Goal: Transaction & Acquisition: Book appointment/travel/reservation

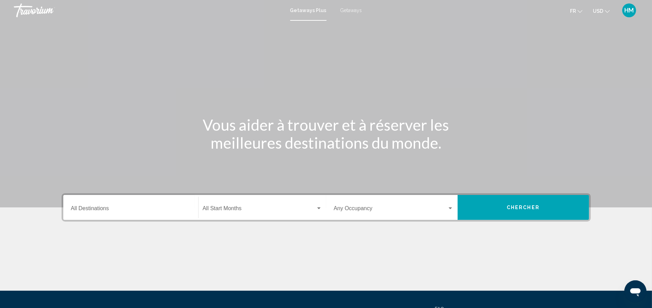
click at [347, 8] on span "Getaways" at bounding box center [352, 11] width 22 height 6
click at [120, 203] on div "Destination All Destinations" at bounding box center [131, 208] width 120 height 22
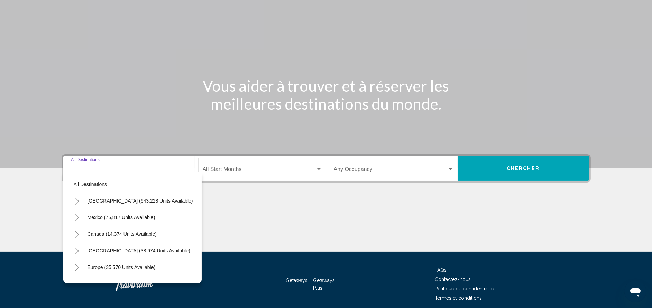
scroll to position [67, 0]
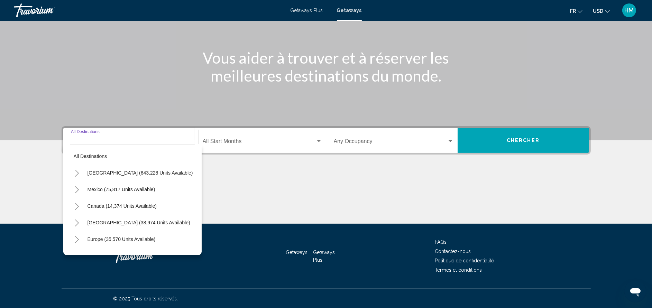
click at [78, 166] on button "Toggle United States (643,228 units available)" at bounding box center [77, 173] width 14 height 14
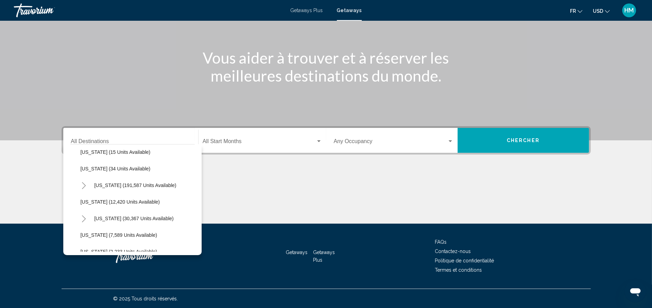
scroll to position [52, 0]
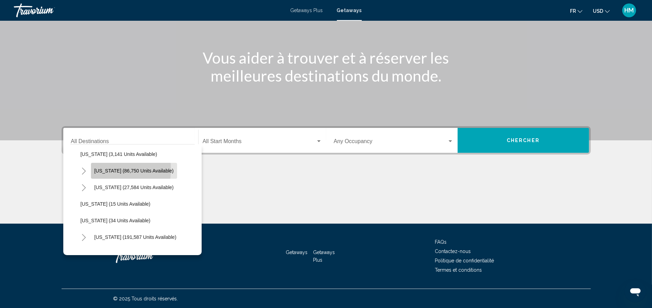
click at [92, 169] on button "[US_STATE] (86,750 units available)" at bounding box center [134, 171] width 87 height 16
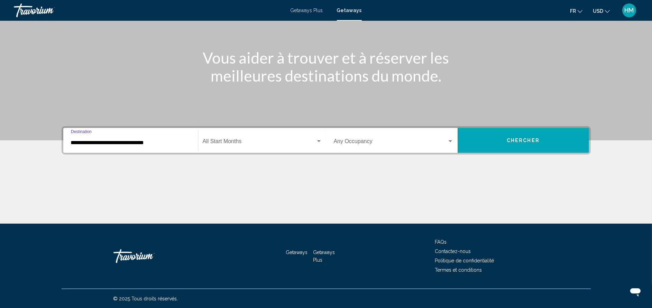
click at [88, 143] on input "**********" at bounding box center [131, 143] width 120 height 6
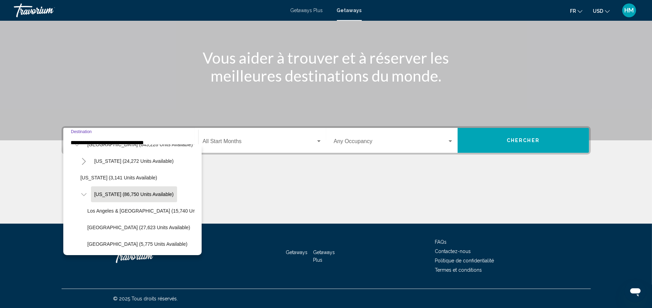
scroll to position [80, 0]
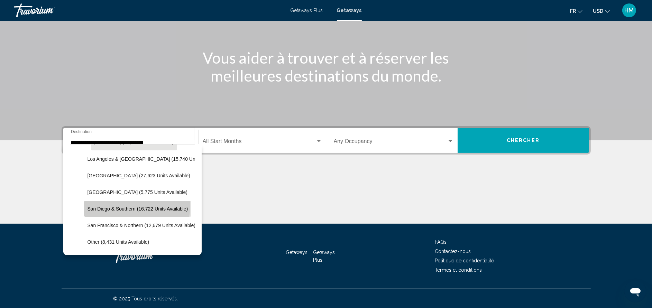
click at [86, 203] on button "San Diego & Southern (16,722 units available)" at bounding box center [138, 209] width 108 height 16
type input "**********"
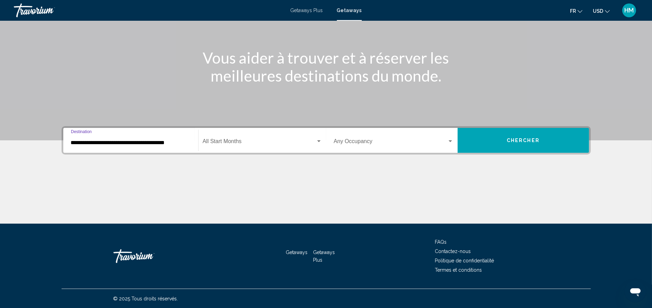
click at [226, 140] on span "Search widget" at bounding box center [259, 143] width 113 height 6
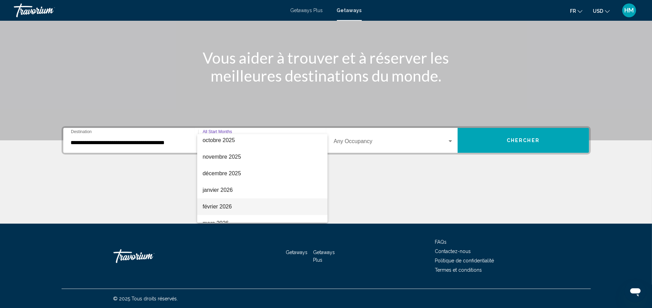
scroll to position [104, 0]
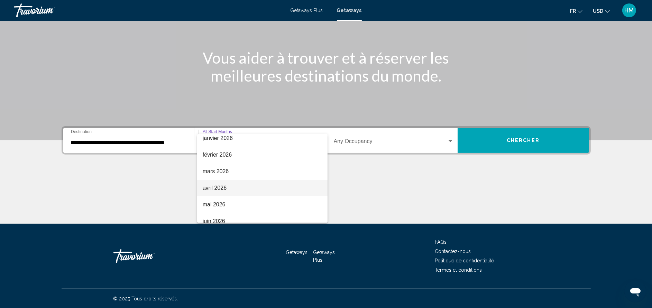
click at [232, 191] on span "avril 2026" at bounding box center [262, 188] width 119 height 17
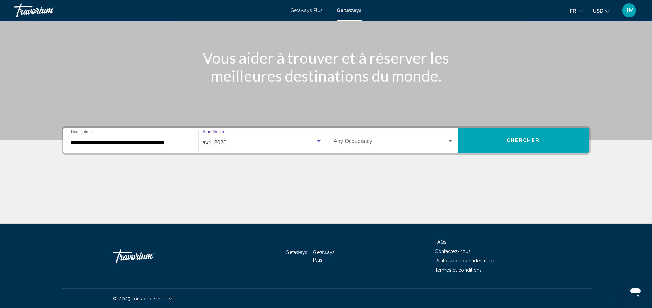
click at [377, 130] on div "Occupancy Any Occupancy" at bounding box center [394, 141] width 120 height 22
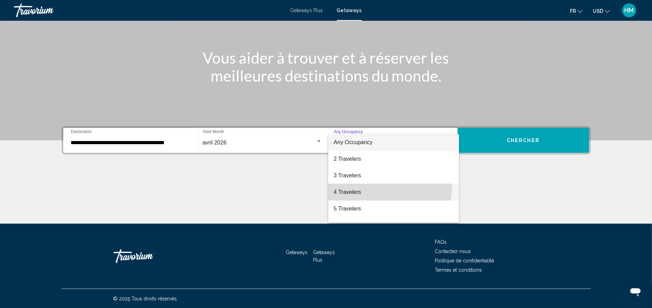
click at [361, 186] on span "4 Travelers" at bounding box center [394, 192] width 120 height 17
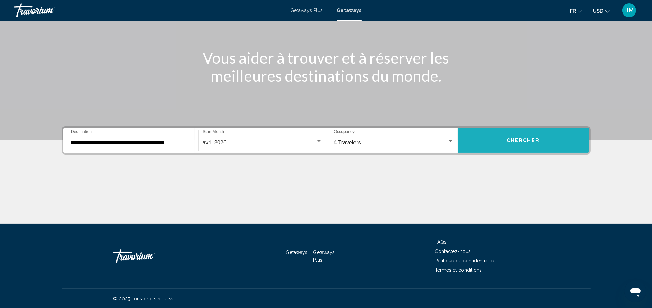
click at [531, 142] on span "Chercher" at bounding box center [523, 141] width 33 height 6
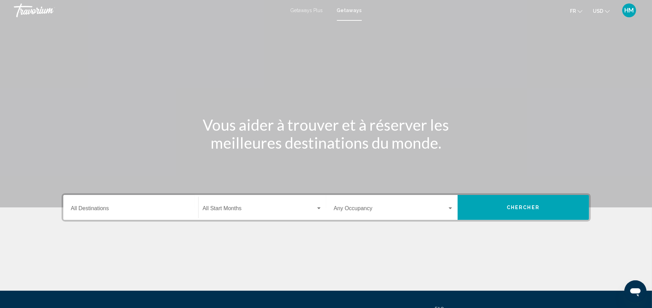
click at [103, 203] on div "Destination All Destinations" at bounding box center [131, 208] width 120 height 22
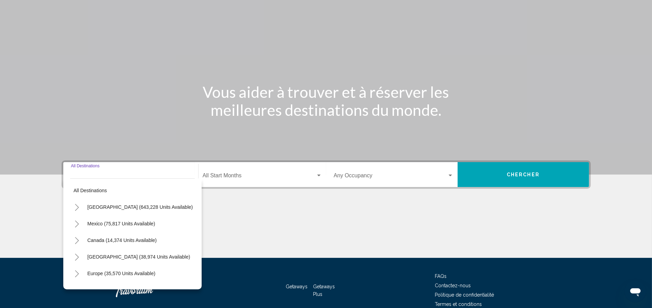
scroll to position [15, 0]
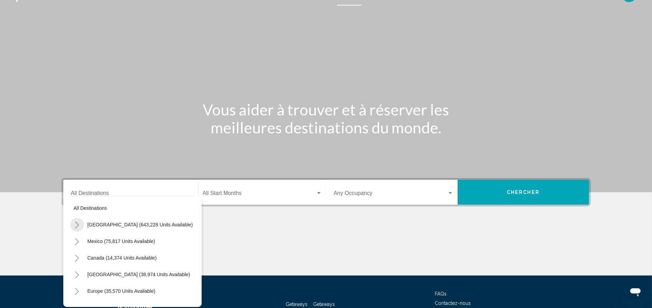
click at [79, 220] on button "Toggle United States (643,228 units available)" at bounding box center [77, 225] width 14 height 14
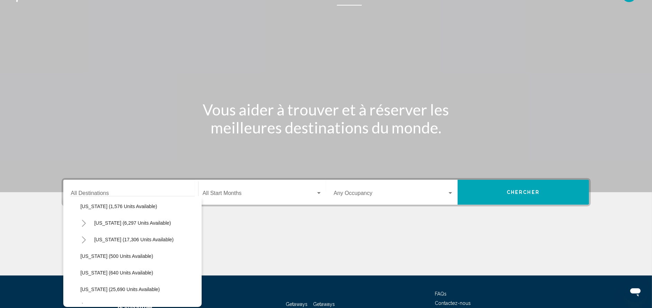
scroll to position [415, 0]
click at [88, 207] on button "Toggle Nevada (10,622 units available)" at bounding box center [84, 208] width 14 height 14
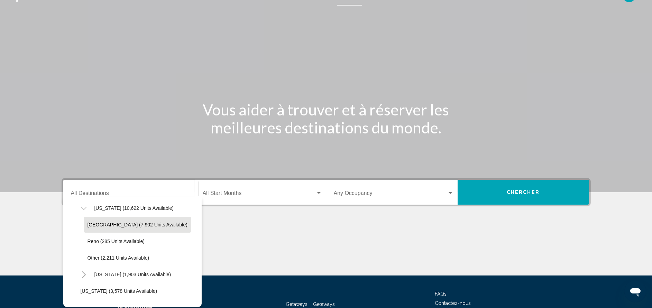
click at [98, 220] on button "[GEOGRAPHIC_DATA] (7,902 units available)" at bounding box center [137, 225] width 107 height 16
type input "**********"
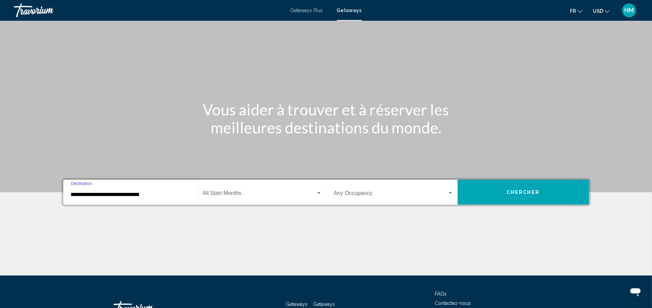
scroll to position [67, 0]
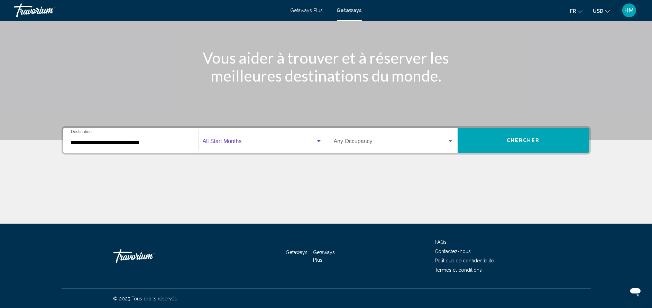
click at [259, 140] on span "Search widget" at bounding box center [259, 143] width 113 height 6
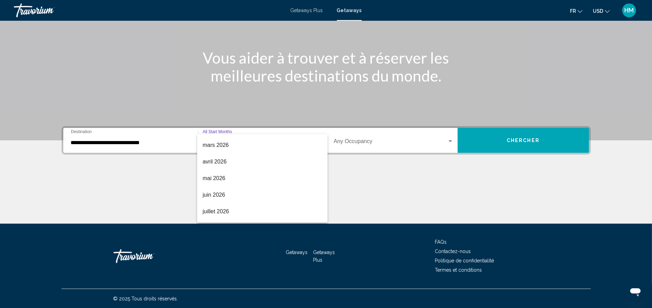
scroll to position [144, 0]
click at [257, 151] on span "avril 2026" at bounding box center [262, 148] width 119 height 17
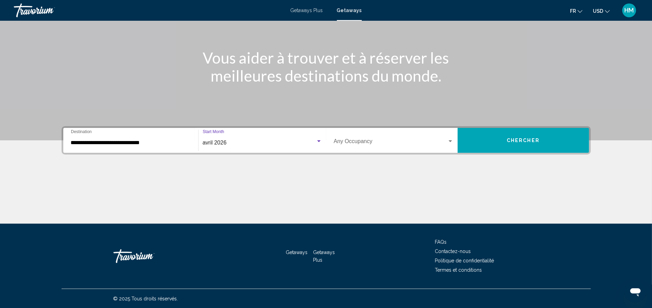
click at [373, 147] on div "Occupancy Any Occupancy" at bounding box center [394, 141] width 120 height 22
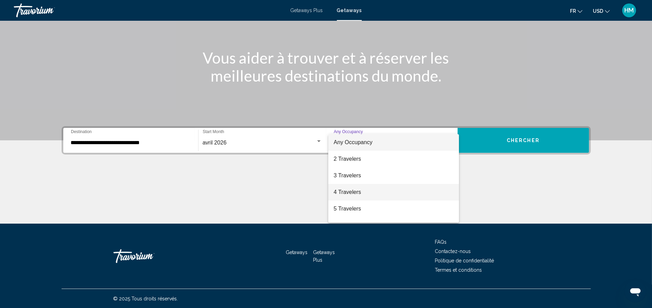
click at [360, 187] on span "4 Travelers" at bounding box center [394, 192] width 120 height 17
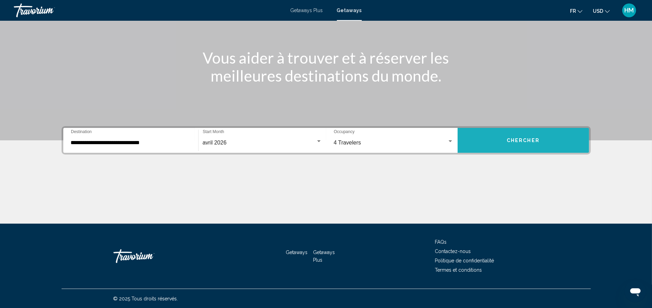
click at [533, 135] on button "Chercher" at bounding box center [523, 140] width 131 height 25
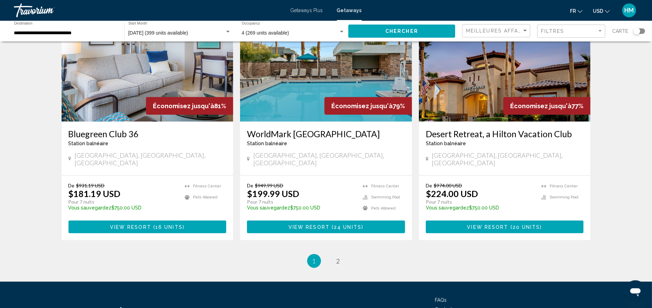
scroll to position [831, 0]
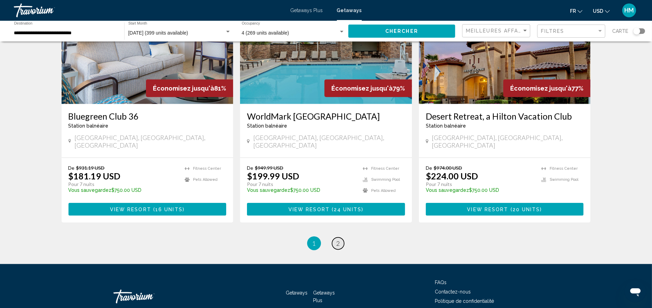
click at [335, 238] on link "page 2" at bounding box center [338, 244] width 12 height 12
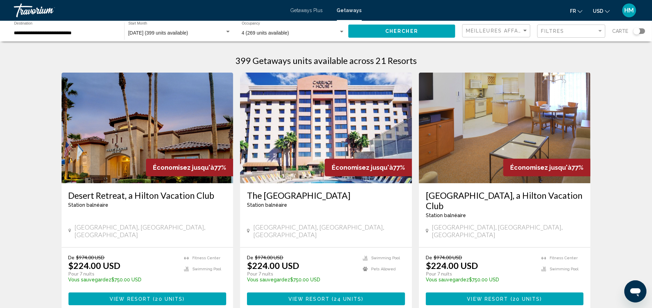
click at [473, 195] on h3 "[GEOGRAPHIC_DATA], a Hilton Vacation Club" at bounding box center [505, 200] width 158 height 21
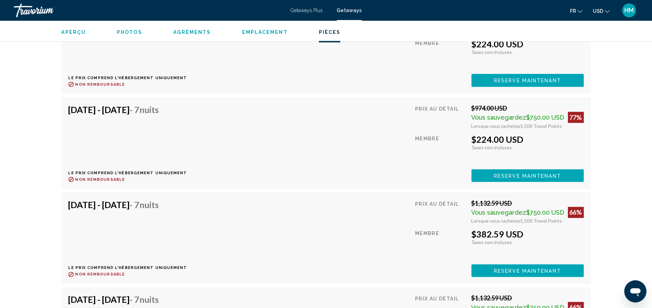
scroll to position [1453, 0]
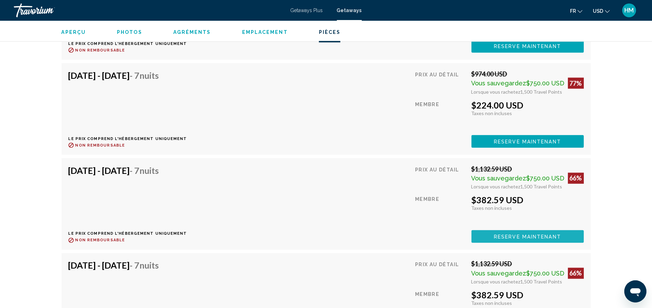
click at [550, 235] on span "Reserve maintenant" at bounding box center [527, 237] width 67 height 6
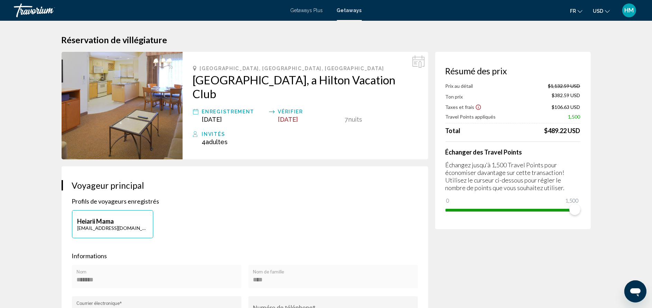
click at [318, 8] on span "Getaways Plus" at bounding box center [307, 11] width 33 height 6
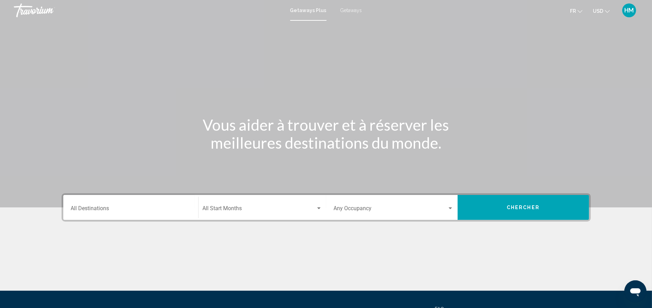
drag, startPoint x: 140, startPoint y: 185, endPoint x: 137, endPoint y: 195, distance: 10.8
drag, startPoint x: 137, startPoint y: 195, endPoint x: 136, endPoint y: 204, distance: 9.1
click at [136, 204] on div "Destination All Destinations" at bounding box center [131, 208] width 120 height 22
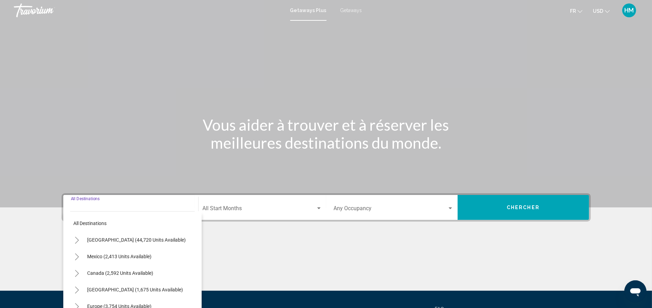
scroll to position [67, 0]
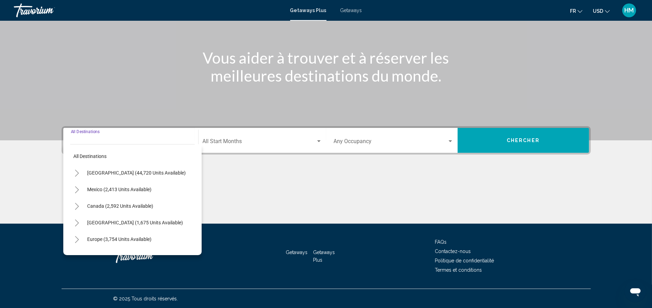
click at [75, 173] on icon "Toggle United States (44,720 units available)" at bounding box center [76, 173] width 5 height 7
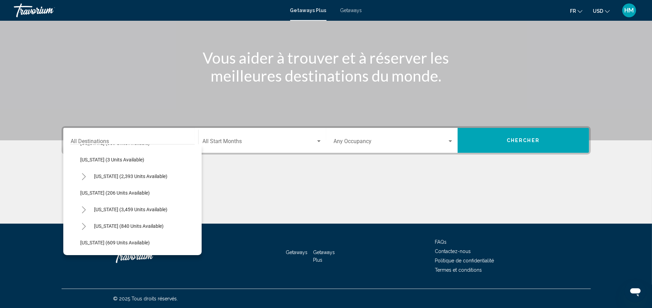
scroll to position [363, 0]
click at [78, 192] on button "Toggle Nevada (3,459 units available)" at bounding box center [84, 192] width 14 height 14
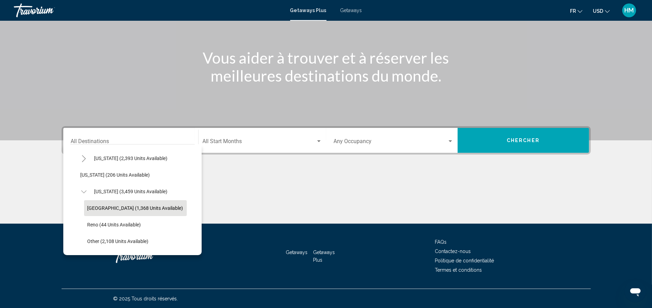
click at [99, 204] on button "[GEOGRAPHIC_DATA] (1,368 units available)" at bounding box center [135, 208] width 103 height 16
type input "**********"
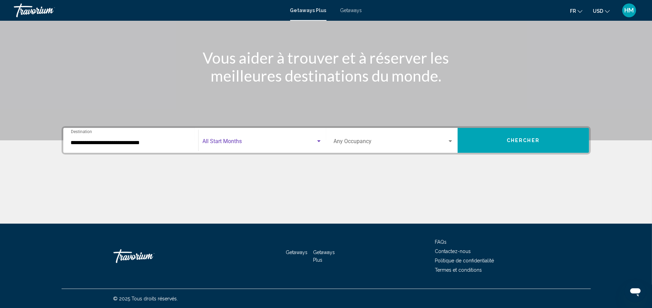
click at [252, 142] on span "Search widget" at bounding box center [259, 143] width 113 height 6
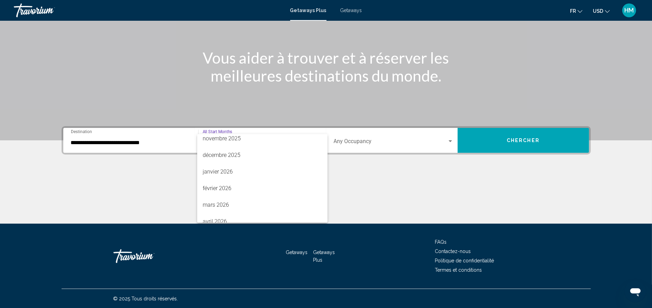
scroll to position [104, 0]
click at [254, 187] on span "avril 2026" at bounding box center [262, 188] width 119 height 17
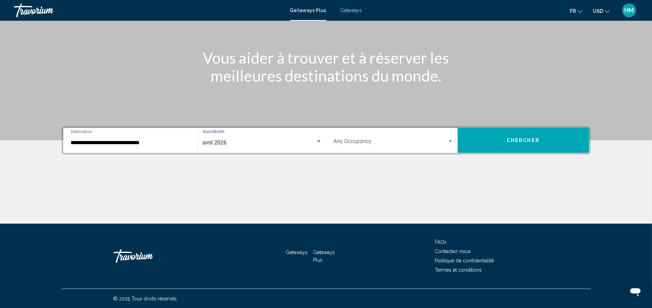
click at [348, 143] on span "Search widget" at bounding box center [391, 143] width 114 height 6
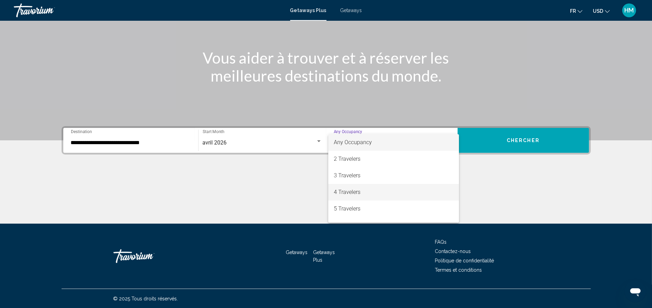
click at [357, 195] on span "4 Travelers" at bounding box center [394, 192] width 120 height 17
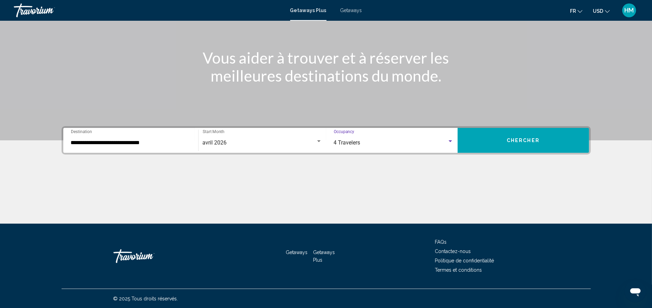
click at [482, 139] on button "Chercher" at bounding box center [523, 140] width 131 height 25
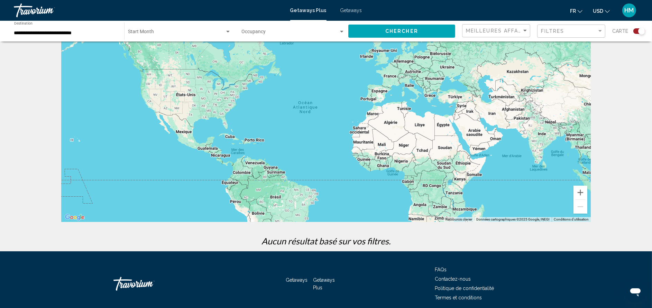
scroll to position [62, 0]
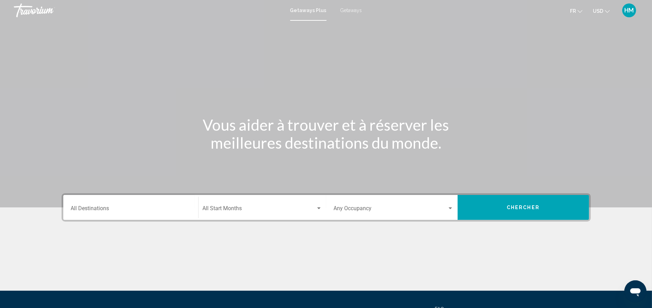
click at [118, 214] on div "Destination All Destinations" at bounding box center [131, 208] width 120 height 22
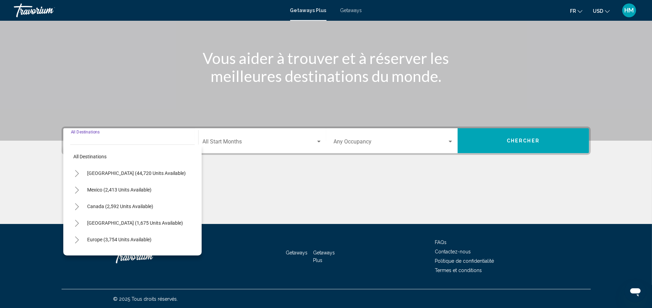
scroll to position [67, 0]
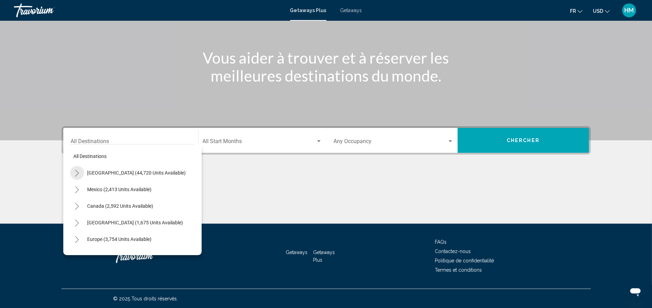
click at [80, 173] on button "Toggle United States (44,720 units available)" at bounding box center [77, 173] width 14 height 14
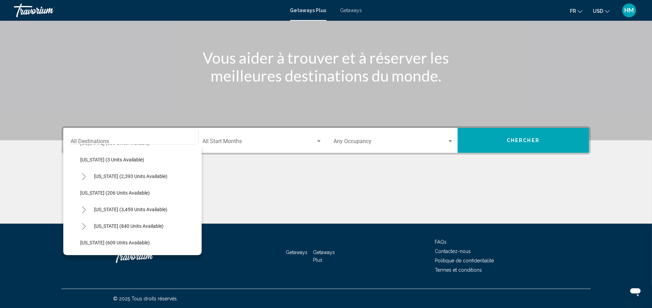
scroll to position [363, 0]
click at [83, 187] on button "Toggle Nevada (3,459 units available)" at bounding box center [84, 192] width 14 height 14
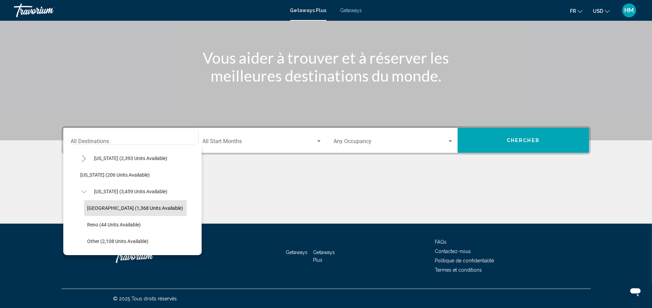
click at [96, 204] on button "[GEOGRAPHIC_DATA] (1,368 units available)" at bounding box center [135, 208] width 103 height 16
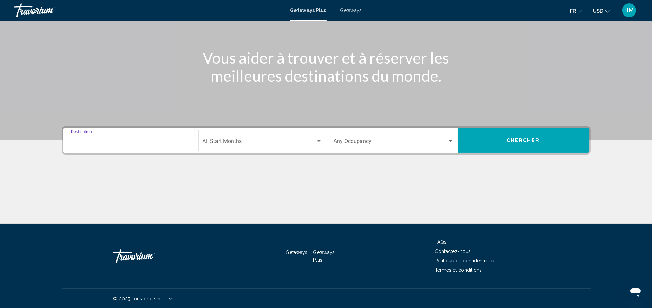
type input "**********"
click at [218, 140] on span "Search widget" at bounding box center [259, 143] width 113 height 6
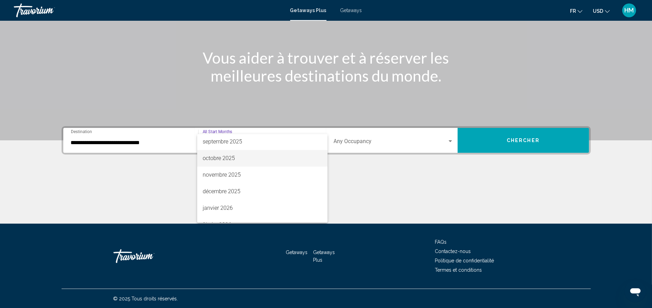
scroll to position [52, 0]
click at [252, 152] on span "novembre 2025" at bounding box center [262, 157] width 119 height 17
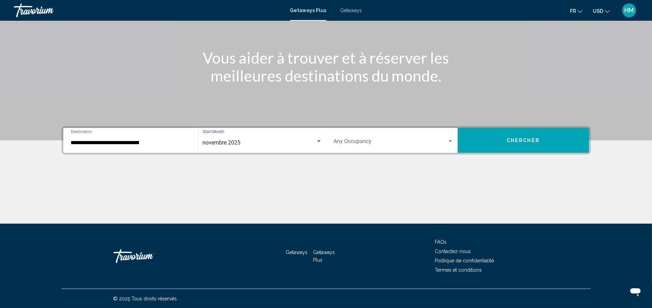
click at [344, 137] on div "Occupancy Any Occupancy" at bounding box center [394, 141] width 120 height 22
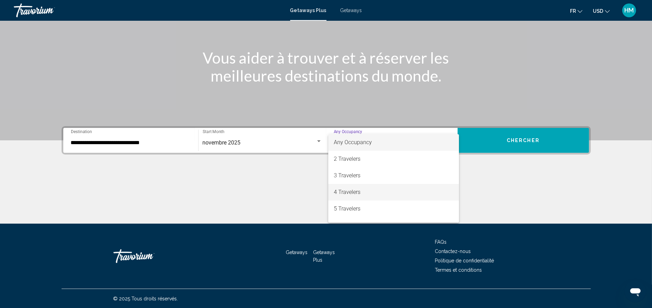
click at [355, 197] on span "4 Travelers" at bounding box center [394, 192] width 120 height 17
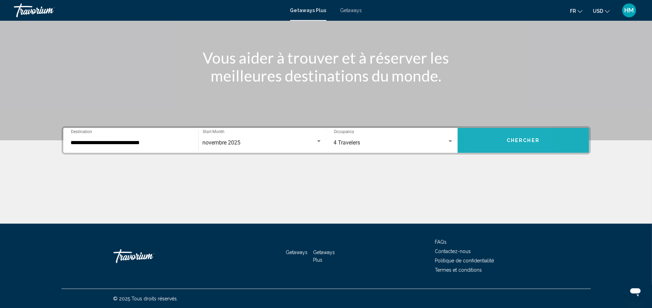
click at [484, 146] on button "Chercher" at bounding box center [523, 140] width 131 height 25
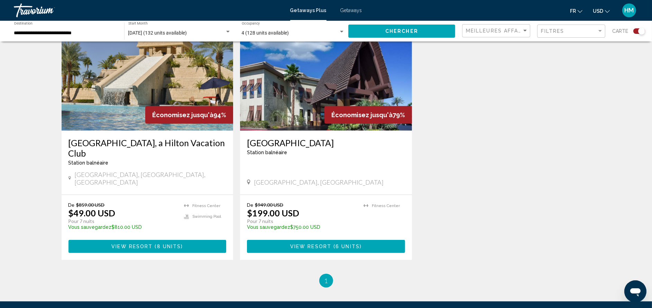
scroll to position [459, 0]
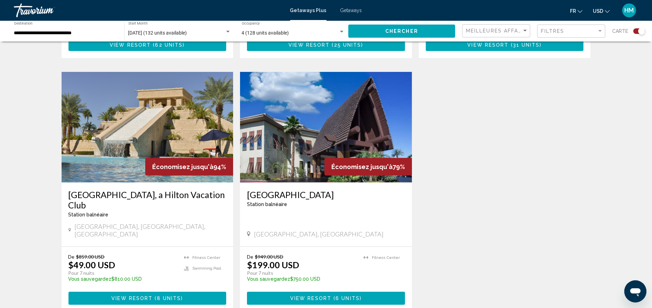
click at [152, 191] on h3 "[GEOGRAPHIC_DATA], a Hilton Vacation Club" at bounding box center [148, 200] width 158 height 21
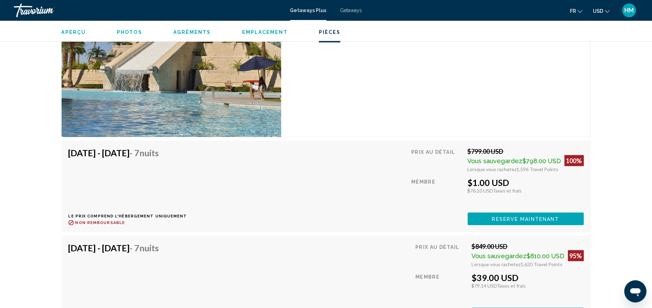
scroll to position [1297, 0]
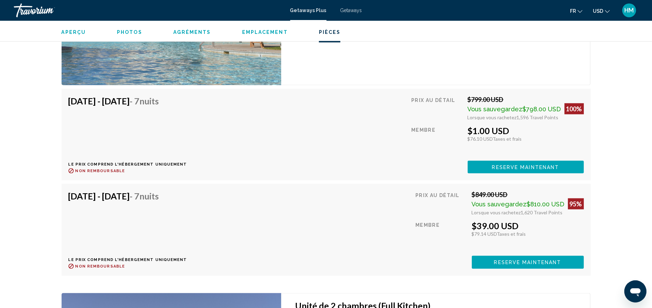
drag, startPoint x: 6, startPoint y: 119, endPoint x: 44, endPoint y: 109, distance: 39.9
drag, startPoint x: 44, startPoint y: 109, endPoint x: 358, endPoint y: 71, distance: 315.8
click at [358, 71] on div "Unité de 1 chambre (Full Kitchen) Chambres 1 Occupation maximale 4 Cuisine Cuis…" at bounding box center [435, 1] width 309 height 167
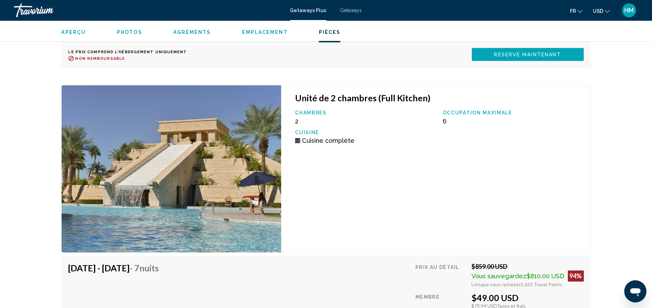
scroll to position [1557, 0]
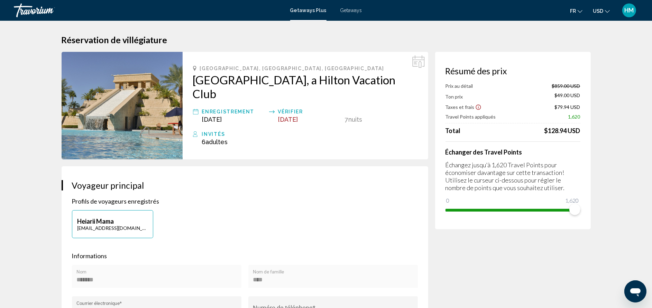
click at [353, 10] on span "Getaways" at bounding box center [352, 11] width 22 height 6
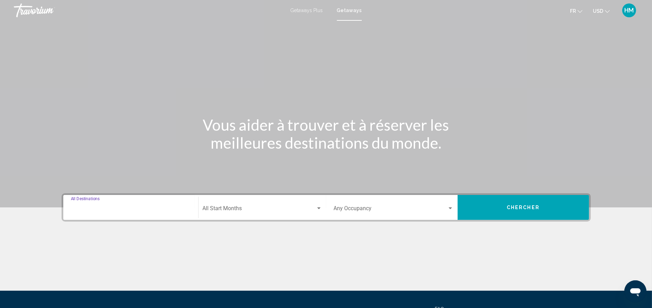
click at [128, 208] on input "Destination All Destinations" at bounding box center [131, 210] width 120 height 6
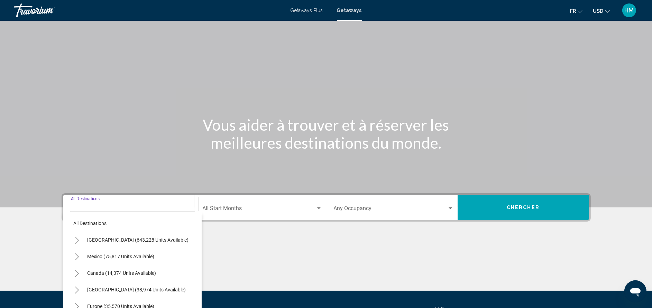
scroll to position [67, 0]
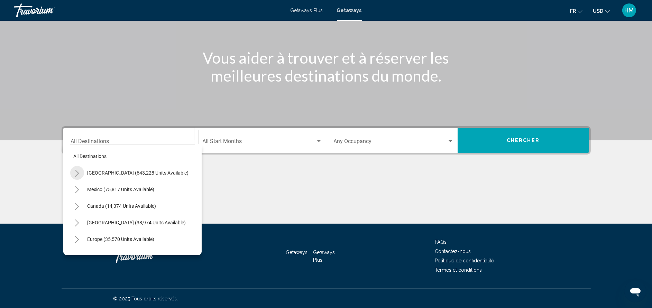
click at [79, 174] on icon "Toggle United States (643,228 units available)" at bounding box center [76, 173] width 5 height 7
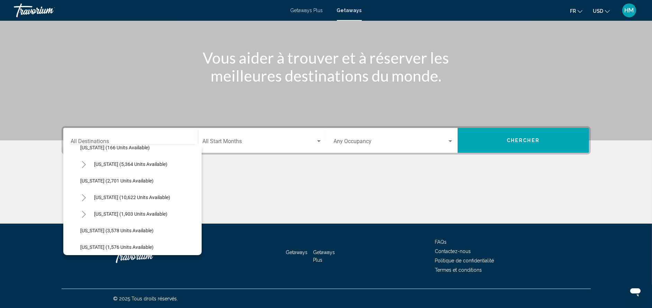
scroll to position [347, 0]
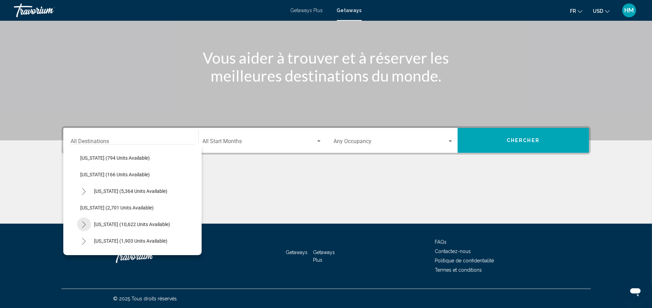
click at [84, 224] on icon "Toggle Nevada (10,622 units available)" at bounding box center [83, 224] width 5 height 7
click at [102, 241] on span "[GEOGRAPHIC_DATA] (7,902 units available)" at bounding box center [136, 241] width 96 height 6
type input "**********"
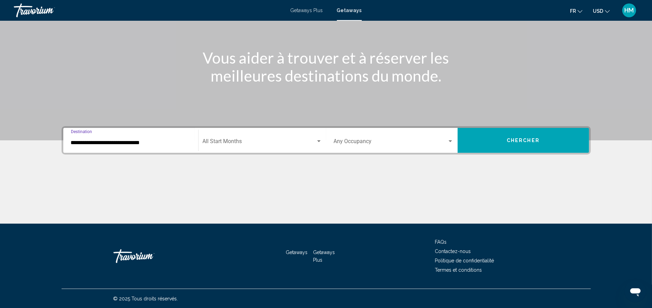
click at [225, 145] on span "Search widget" at bounding box center [259, 143] width 113 height 6
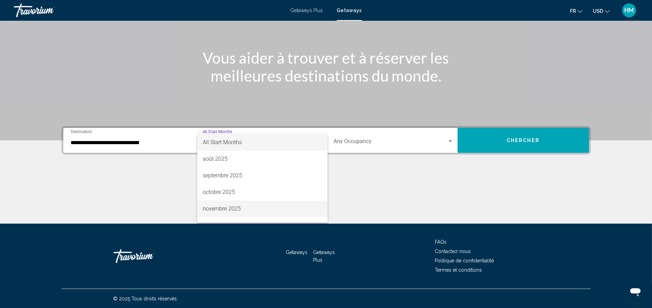
click at [297, 211] on span "novembre 2025" at bounding box center [262, 209] width 119 height 17
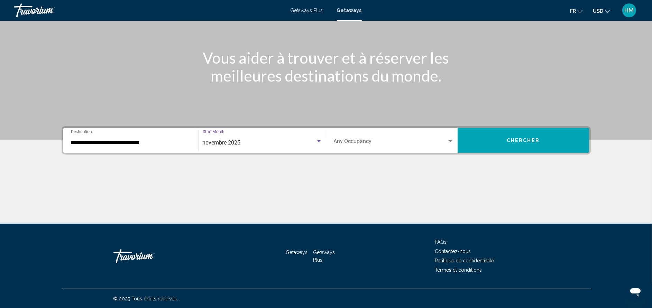
click at [370, 136] on div "Occupancy Any Occupancy" at bounding box center [394, 141] width 120 height 22
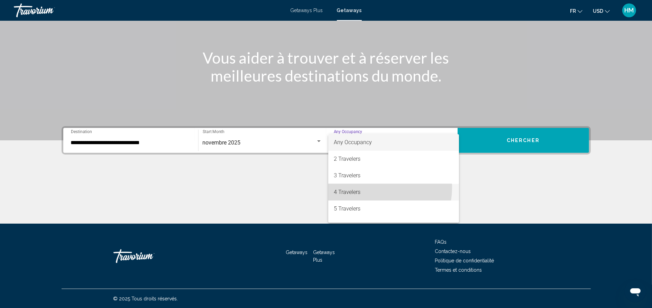
click at [365, 187] on span "4 Travelers" at bounding box center [394, 192] width 120 height 17
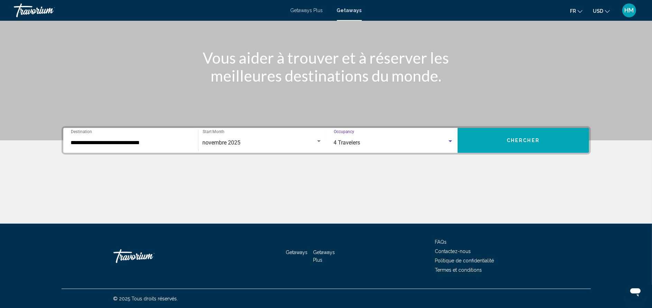
click at [525, 132] on button "Chercher" at bounding box center [523, 140] width 131 height 25
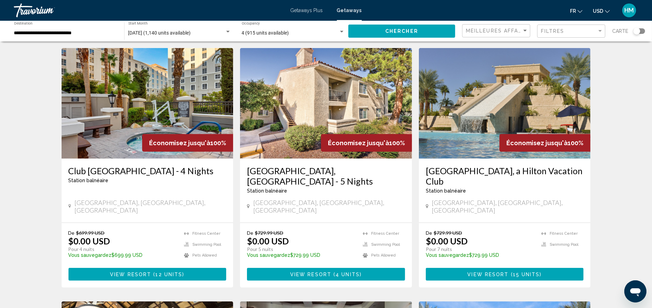
scroll to position [526, 0]
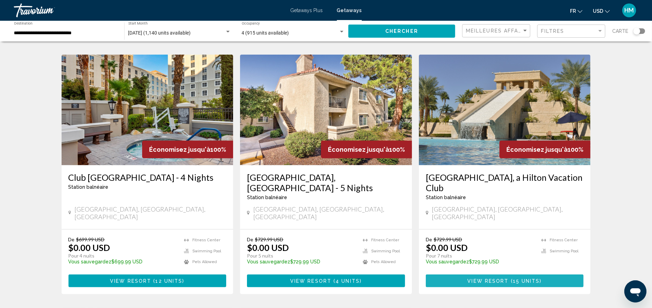
click at [516, 279] on span "15 units" at bounding box center [526, 282] width 27 height 6
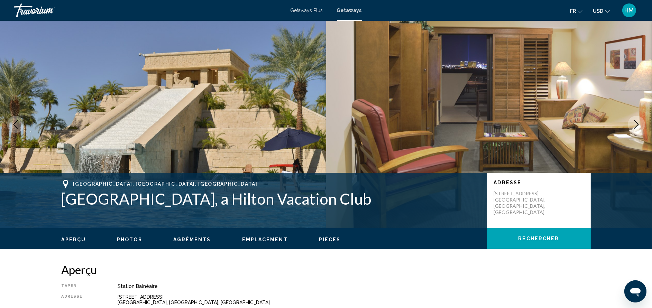
scroll to position [270, 0]
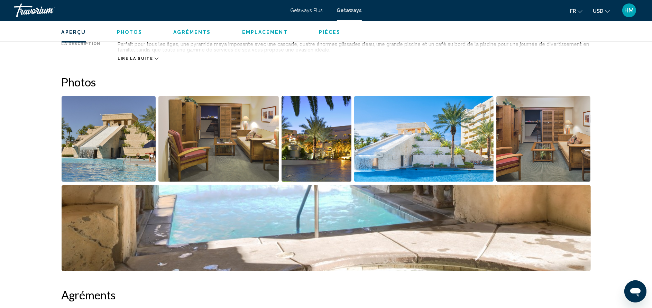
click at [125, 137] on img "Open full-screen image slider" at bounding box center [109, 139] width 94 height 86
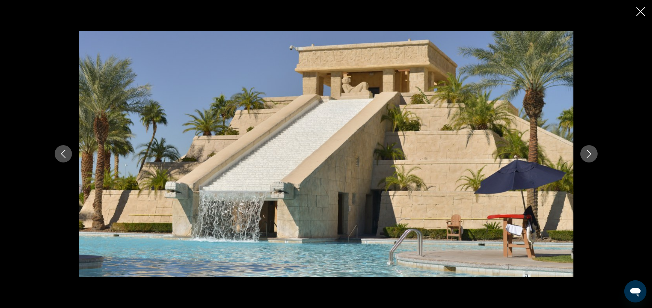
click at [585, 150] on icon "Next image" at bounding box center [589, 154] width 8 height 8
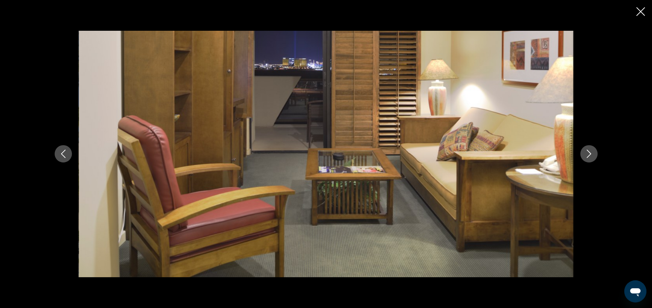
click at [585, 150] on icon "Next image" at bounding box center [589, 154] width 8 height 8
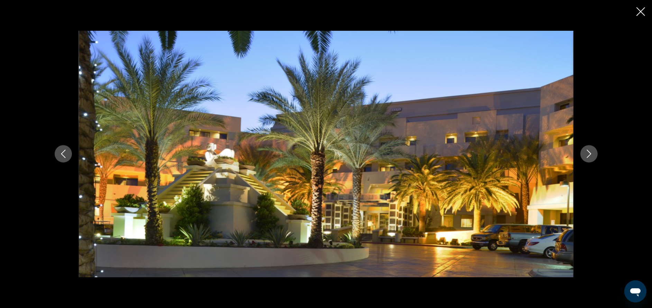
click at [585, 150] on icon "Next image" at bounding box center [589, 154] width 8 height 8
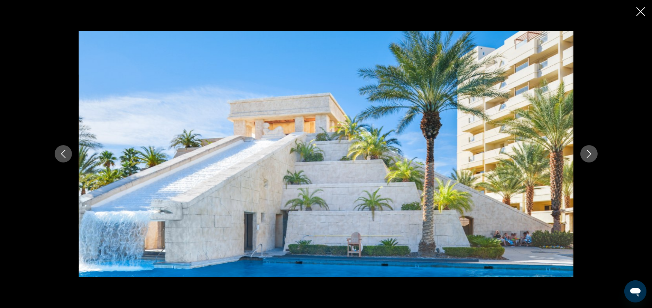
click at [585, 150] on icon "Next image" at bounding box center [589, 154] width 8 height 8
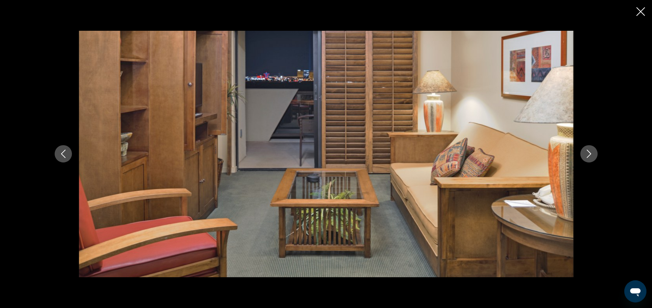
click at [585, 150] on icon "Next image" at bounding box center [589, 154] width 8 height 8
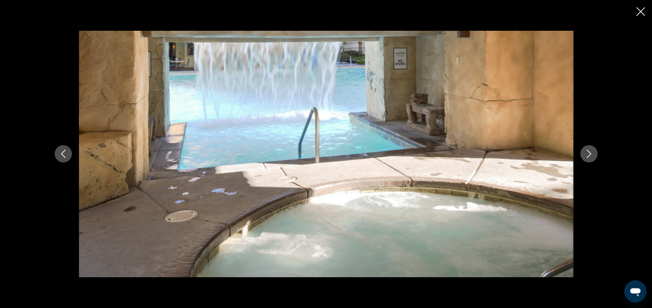
click at [585, 150] on icon "Next image" at bounding box center [589, 154] width 8 height 8
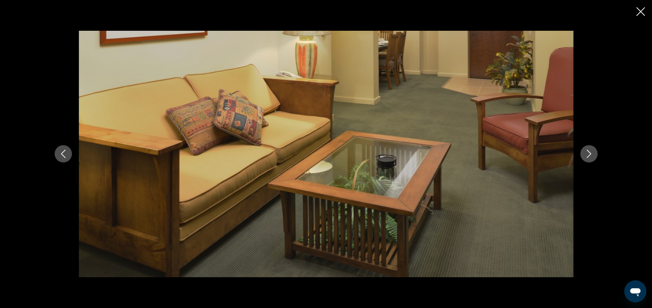
click at [585, 150] on icon "Next image" at bounding box center [589, 154] width 8 height 8
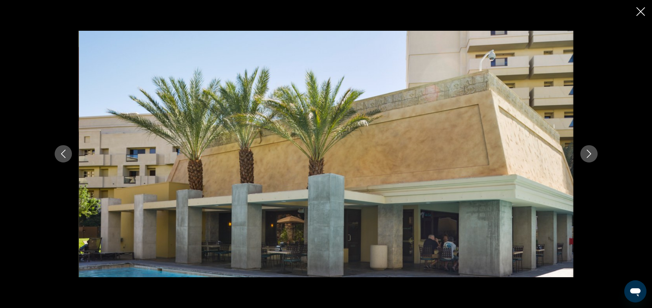
click at [585, 150] on icon "Next image" at bounding box center [589, 154] width 8 height 8
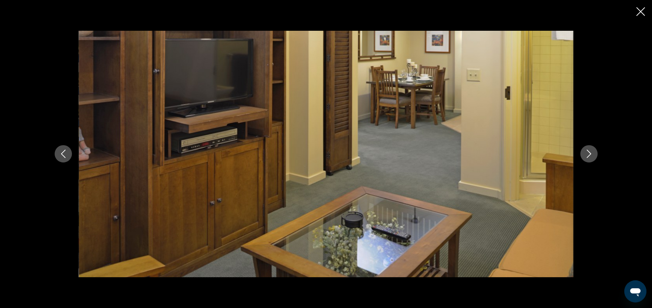
click at [585, 150] on icon "Next image" at bounding box center [589, 154] width 8 height 8
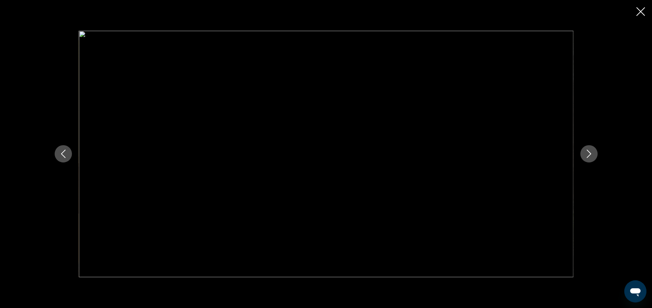
click at [585, 150] on icon "Next image" at bounding box center [589, 154] width 8 height 8
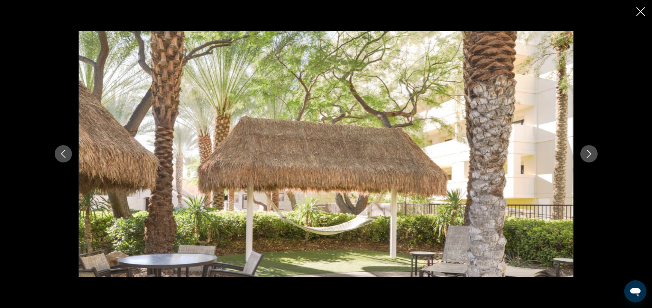
click at [585, 150] on icon "Next image" at bounding box center [589, 154] width 8 height 8
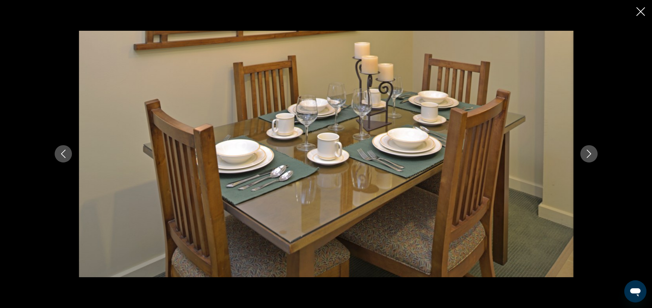
click at [585, 150] on icon "Next image" at bounding box center [589, 154] width 8 height 8
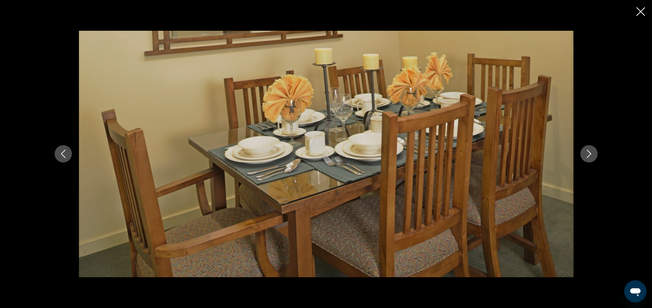
click at [585, 150] on icon "Next image" at bounding box center [589, 154] width 8 height 8
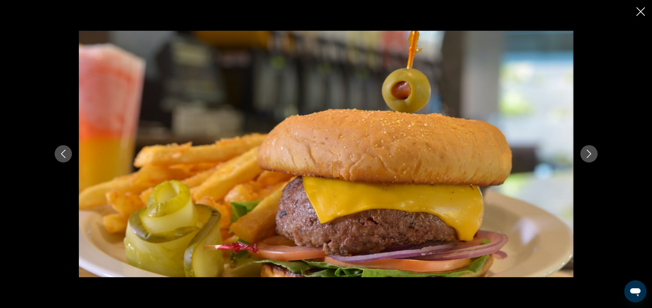
click at [585, 150] on icon "Next image" at bounding box center [589, 154] width 8 height 8
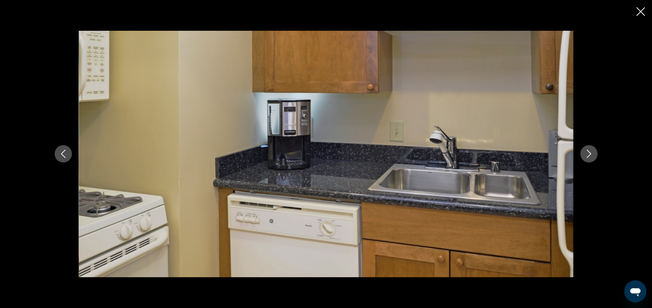
click at [585, 150] on icon "Next image" at bounding box center [589, 154] width 8 height 8
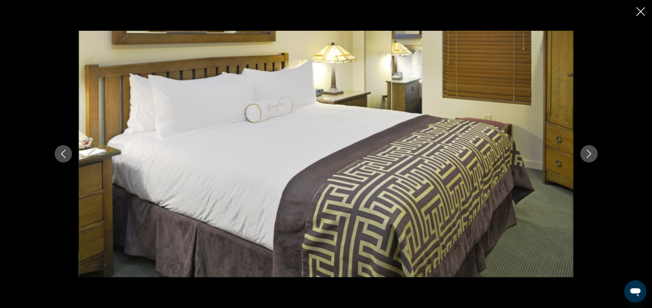
click at [585, 150] on icon "Next image" at bounding box center [589, 154] width 8 height 8
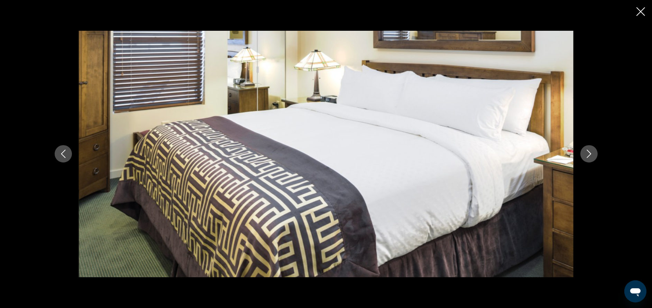
click at [585, 150] on icon "Next image" at bounding box center [589, 154] width 8 height 8
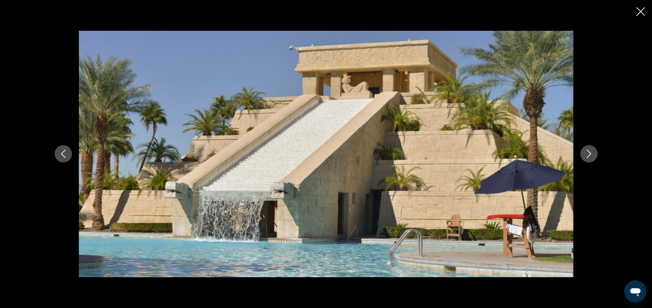
click at [638, 8] on icon "Close slideshow" at bounding box center [641, 11] width 9 height 9
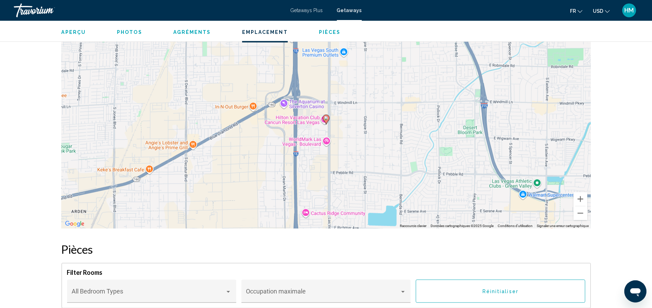
scroll to position [910, 0]
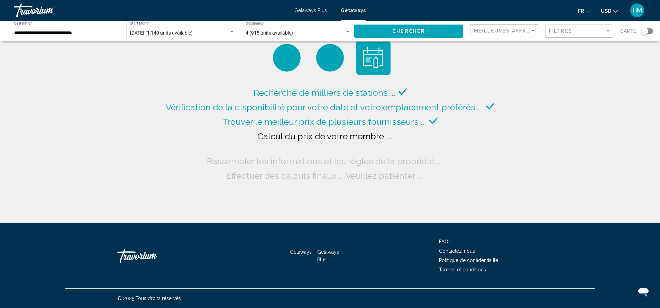
click at [100, 33] on input "**********" at bounding box center [66, 33] width 105 height 6
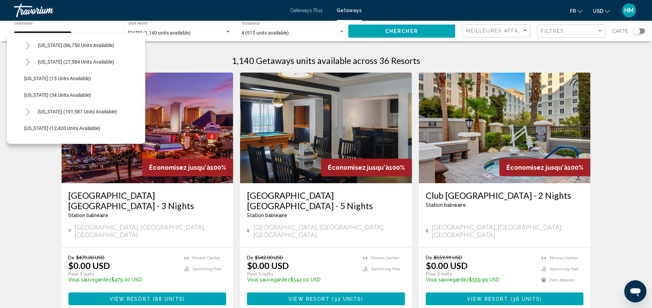
scroll to position [47, 0]
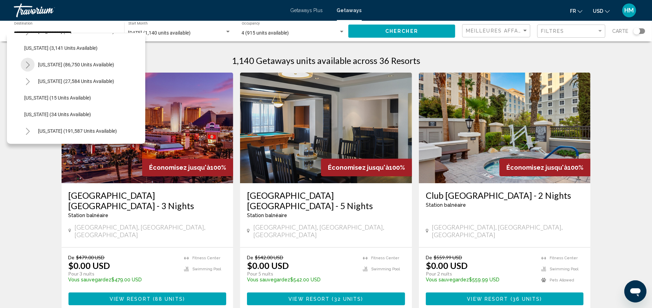
click at [25, 62] on icon "Toggle California (86,750 units available)" at bounding box center [27, 65] width 5 height 7
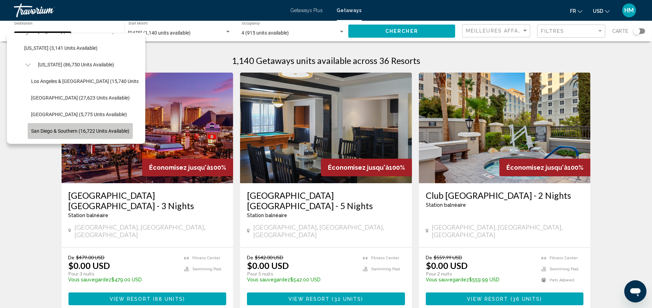
click at [67, 125] on button "San Diego & Southern (16,722 units available)" at bounding box center [80, 131] width 105 height 16
type input "**********"
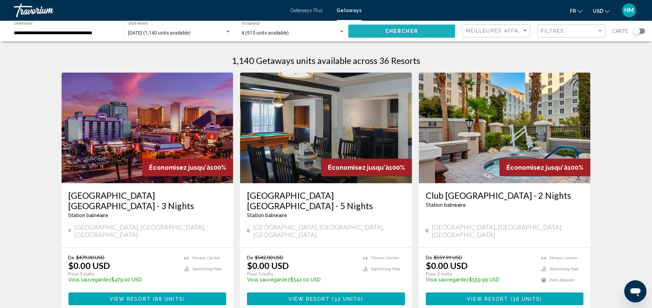
click at [383, 31] on button "Chercher" at bounding box center [401, 31] width 107 height 13
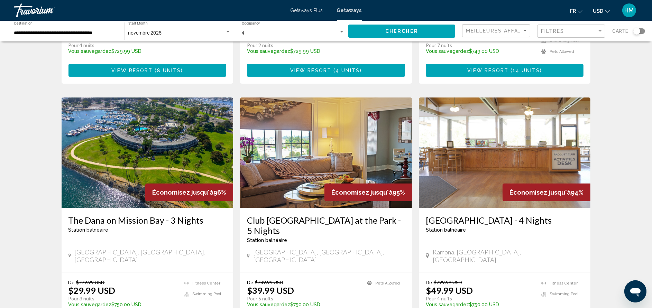
scroll to position [228, 0]
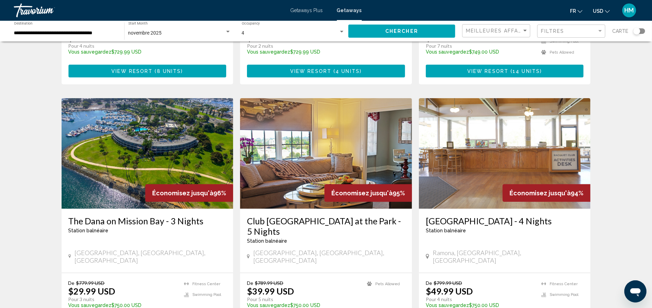
click at [190, 228] on div "Station balnéaire - Ceci est une station d'adultes seulement" at bounding box center [148, 231] width 158 height 6
click at [194, 216] on h3 "The Dana on Mission Bay - 3 Nights" at bounding box center [148, 221] width 158 height 10
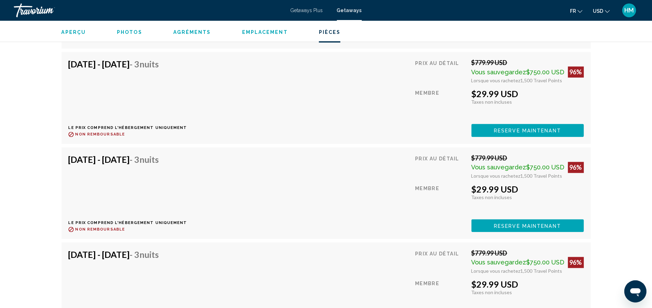
scroll to position [1910, 0]
